Goal: Transaction & Acquisition: Download file/media

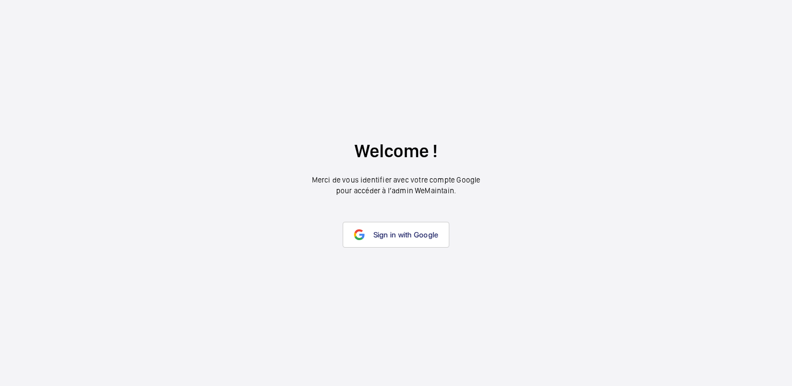
click at [400, 250] on wm-front-google-login "Welcome ! Merci de vous identifier avec votre compte Google pour accéder à l’ad…" at bounding box center [396, 193] width 792 height 386
click at [400, 239] on span "Sign in with Google" at bounding box center [405, 235] width 65 height 9
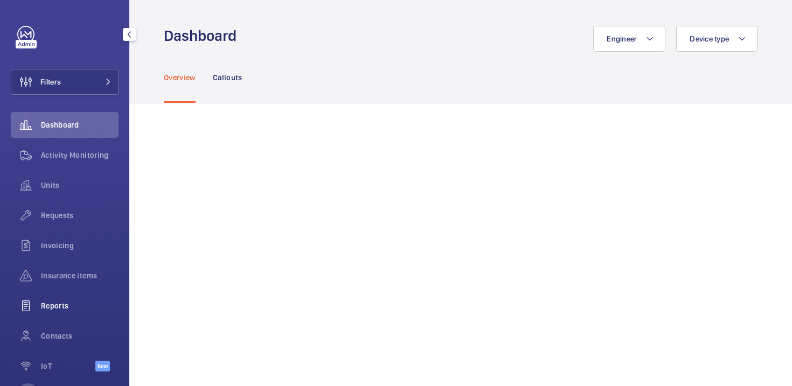
scroll to position [12, 0]
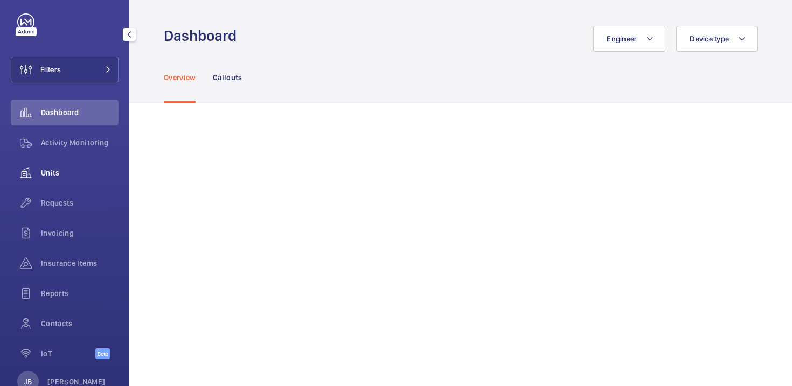
click at [61, 165] on div "Units" at bounding box center [65, 173] width 108 height 26
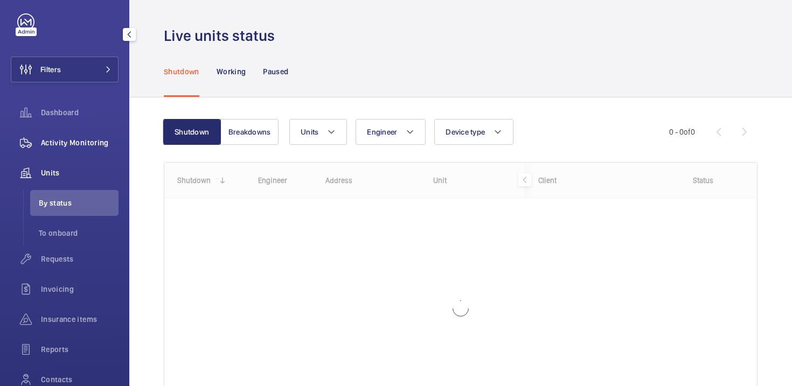
click at [70, 147] on span "Activity Monitoring" at bounding box center [80, 142] width 78 height 11
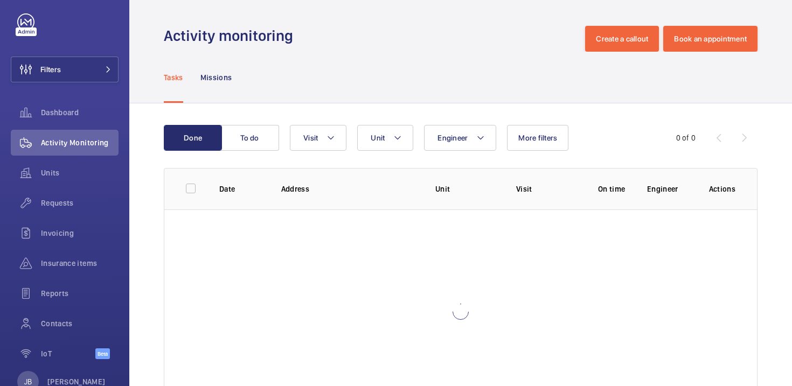
scroll to position [17, 0]
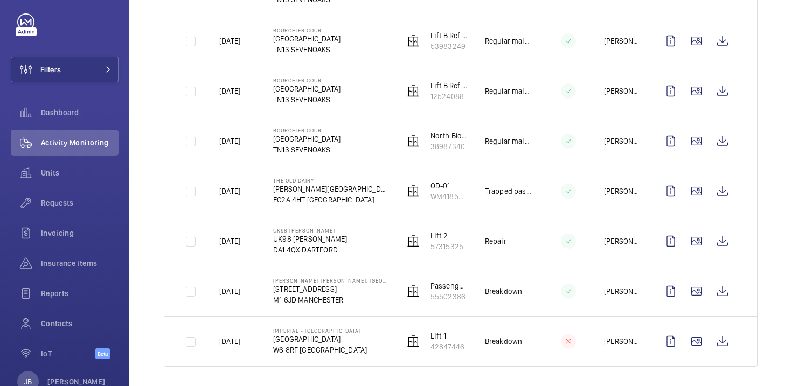
scroll to position [432, 0]
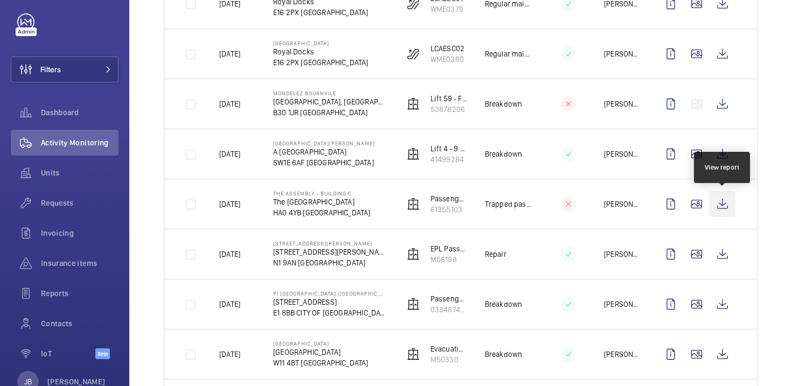
click at [724, 202] on wm-front-icon-button at bounding box center [723, 204] width 26 height 26
click at [722, 202] on wm-front-icon-button at bounding box center [723, 204] width 26 height 26
